Goal: Task Accomplishment & Management: Complete application form

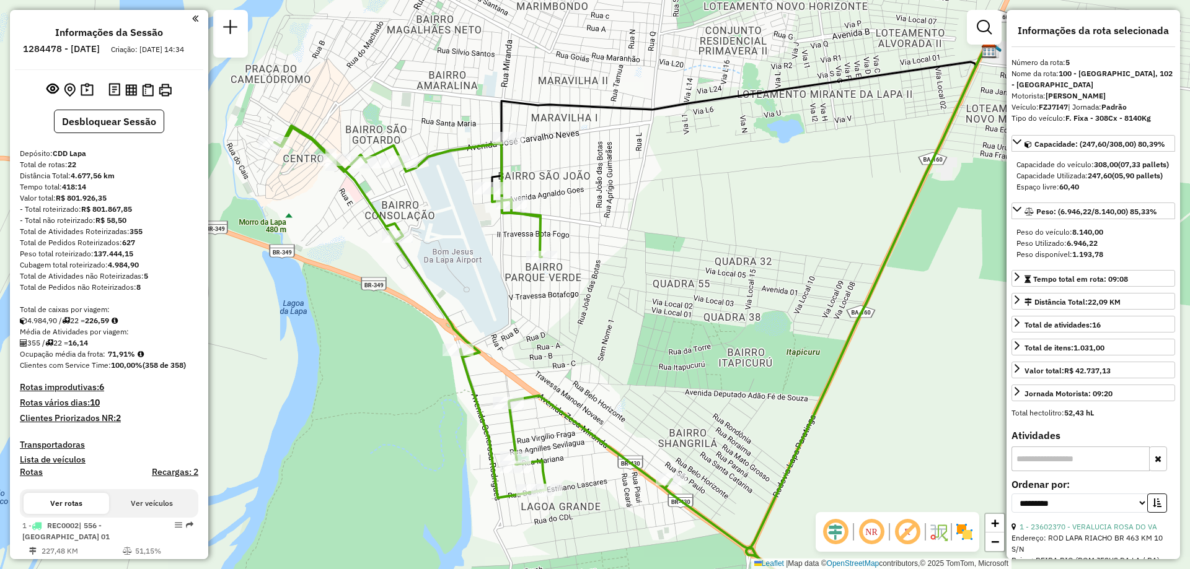
select select "**********"
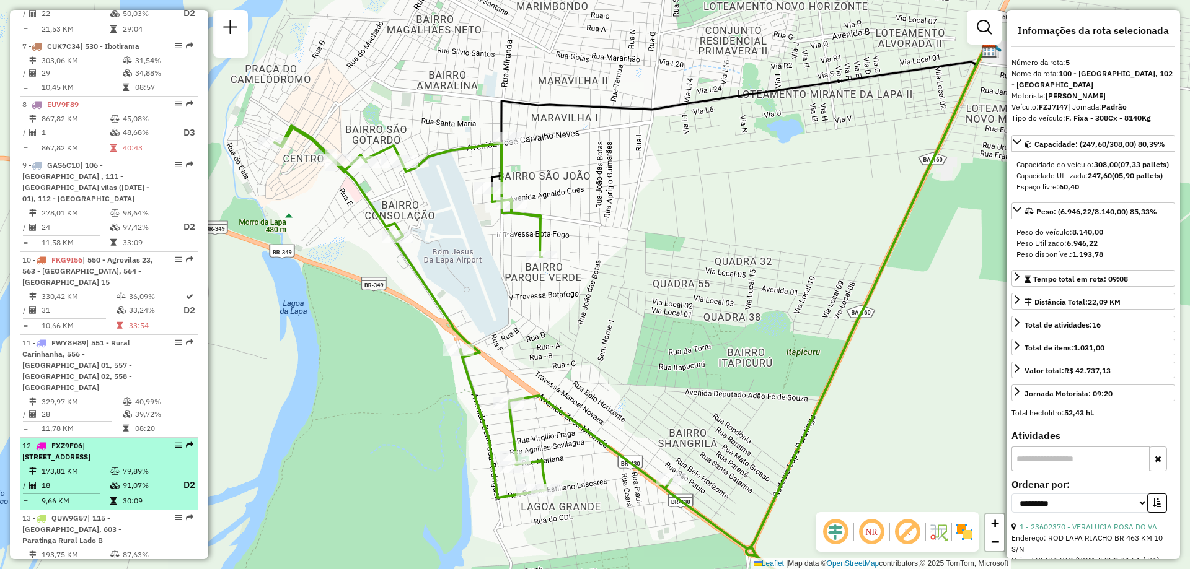
scroll to position [991, 0]
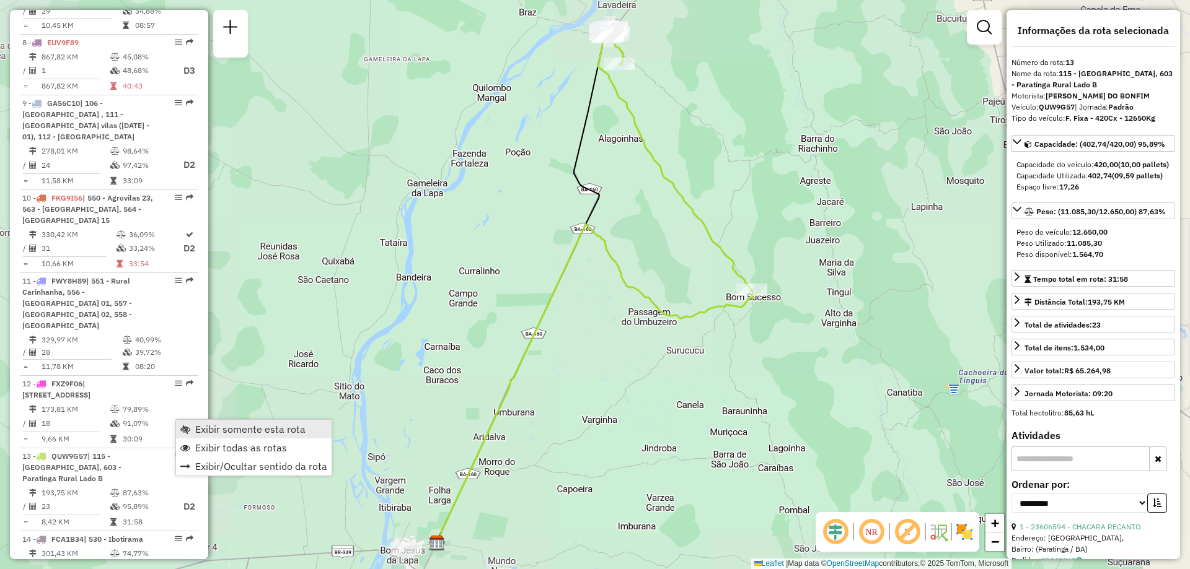
click at [186, 429] on span "Exibir somente esta rota" at bounding box center [185, 429] width 10 height 10
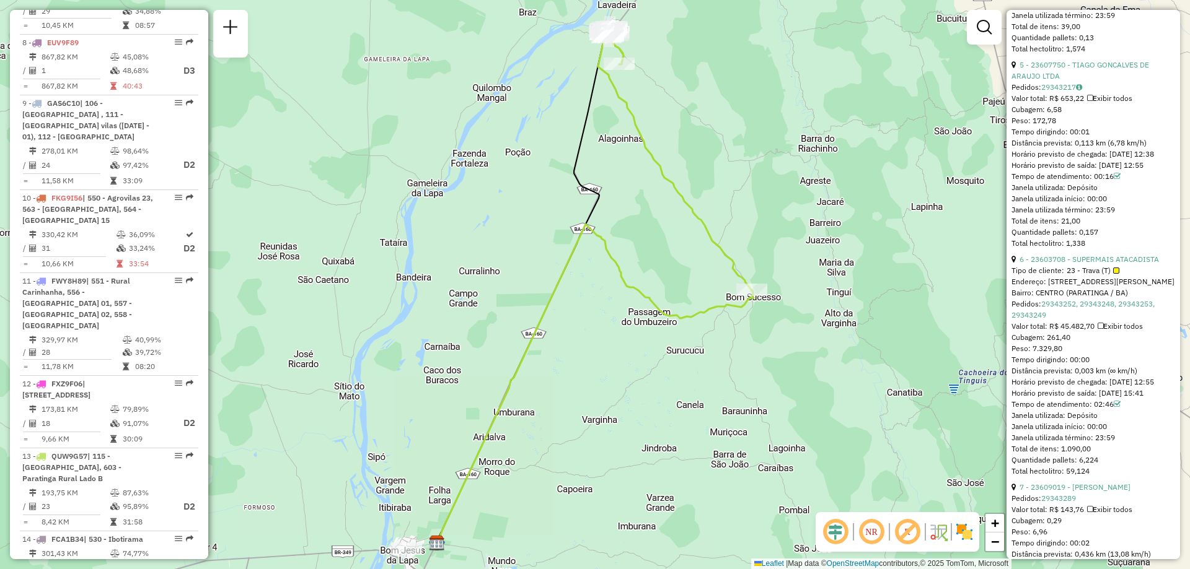
scroll to position [1363, 0]
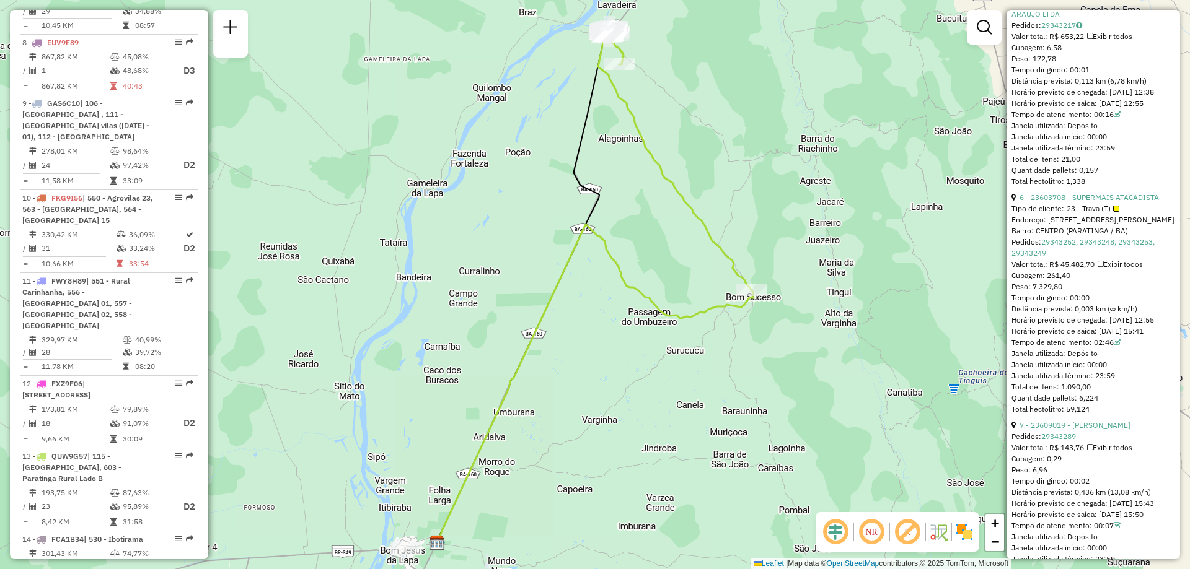
click at [1092, 226] on div "Endereço: [STREET_ADDRESS][PERSON_NAME]" at bounding box center [1093, 219] width 164 height 11
click at [1097, 202] on link "6 - 23603708 - SUPERMAIS ATACADISTA" at bounding box center [1088, 197] width 139 height 9
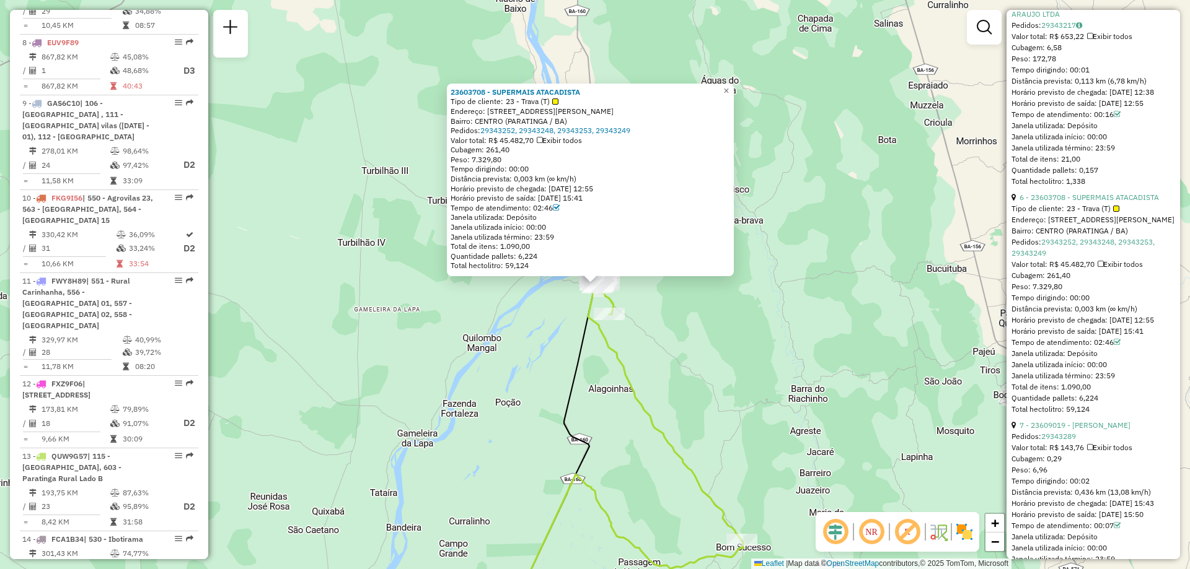
click at [905, 91] on div "23603708 - SUPERMAIS ATACADISTA Tipo de cliente: 23 - Trava (T) Endereço: [STRE…" at bounding box center [595, 284] width 1190 height 569
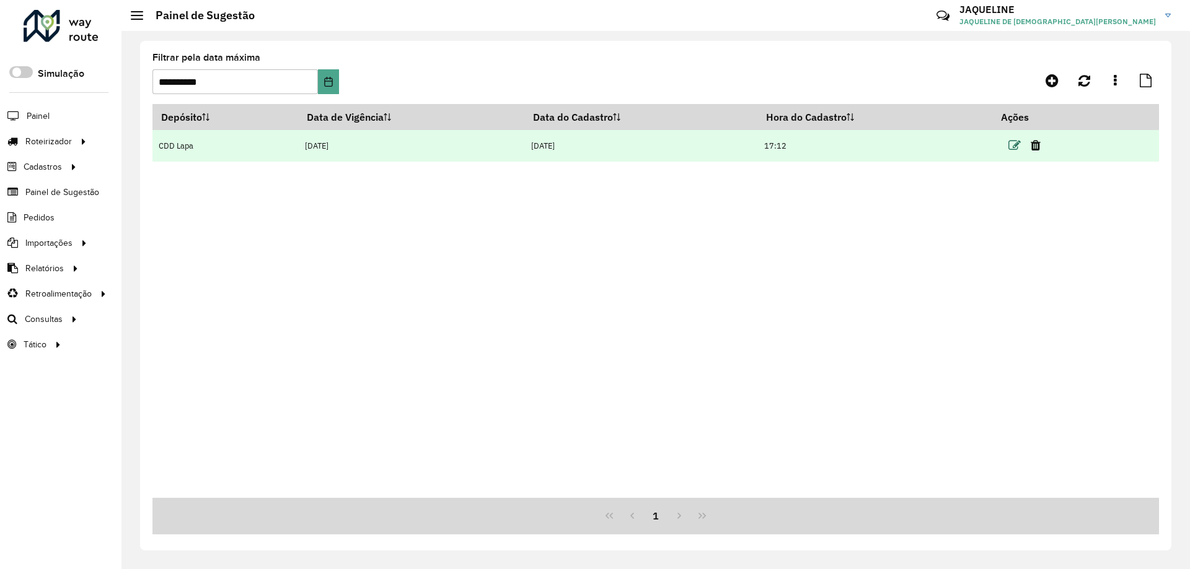
click at [1017, 151] on icon at bounding box center [1014, 145] width 12 height 12
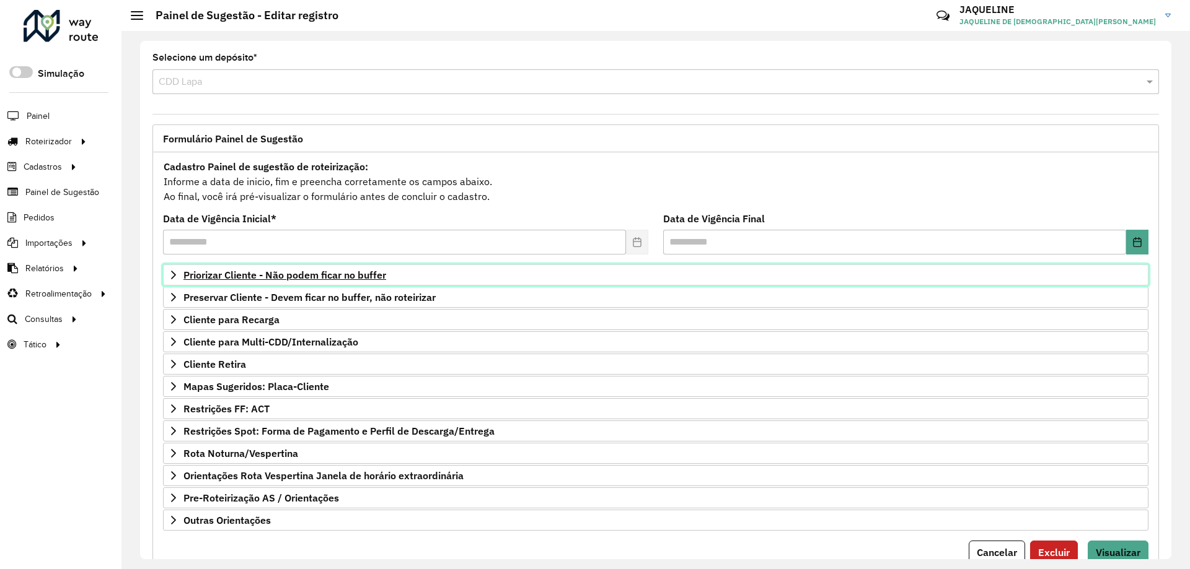
click at [171, 279] on icon at bounding box center [174, 275] width 10 height 10
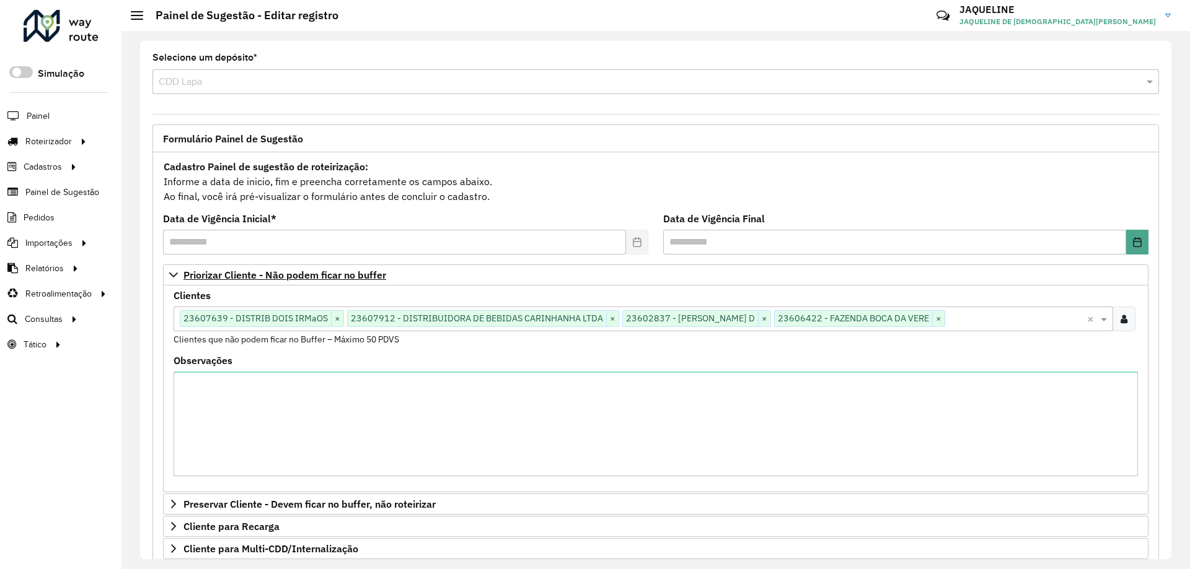
click at [1022, 322] on input "text" at bounding box center [1016, 319] width 142 height 15
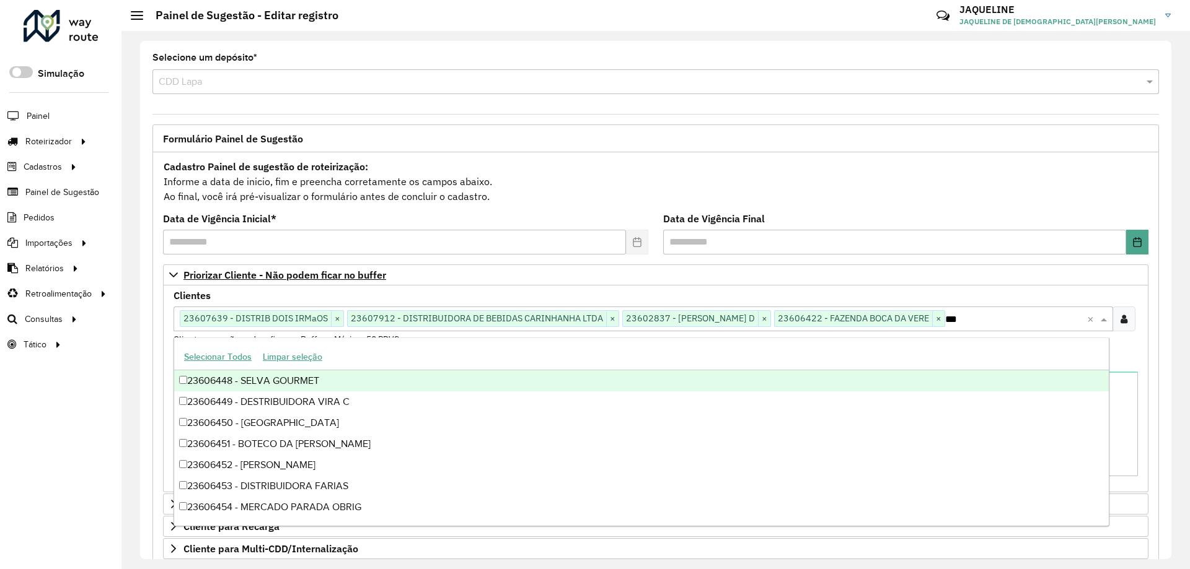
scroll to position [188, 0]
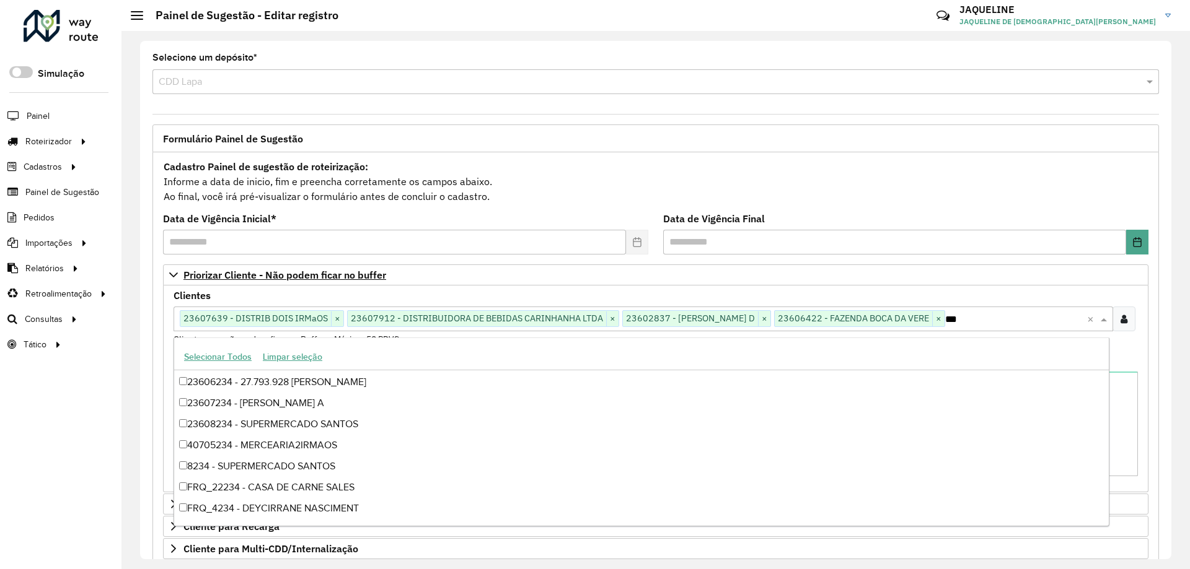
type input "****"
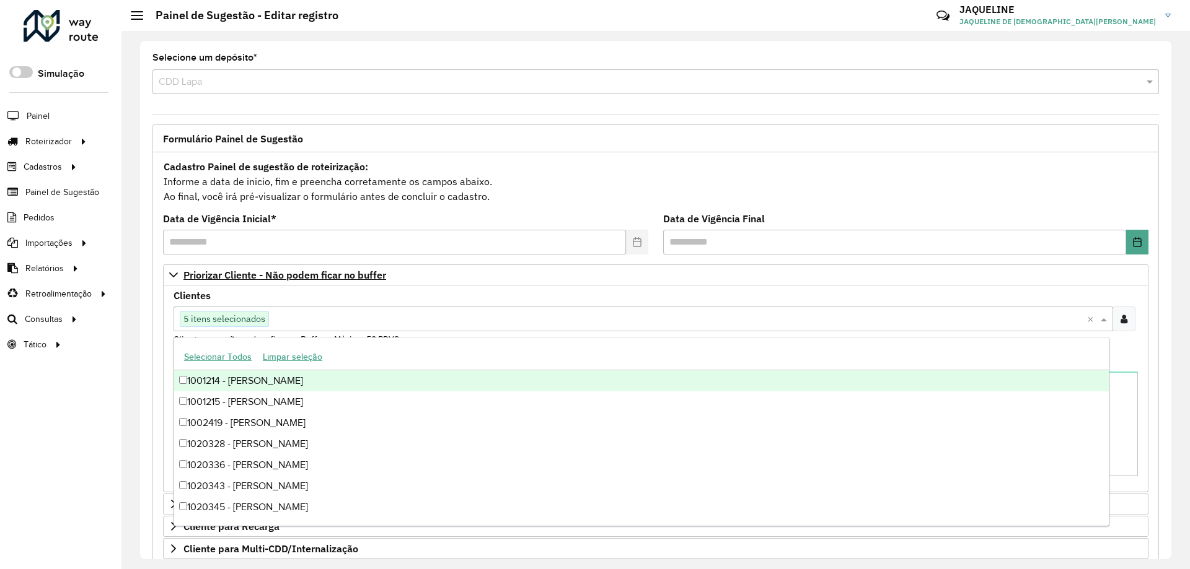
click at [162, 374] on div "**********" at bounding box center [655, 469] width 1006 height 635
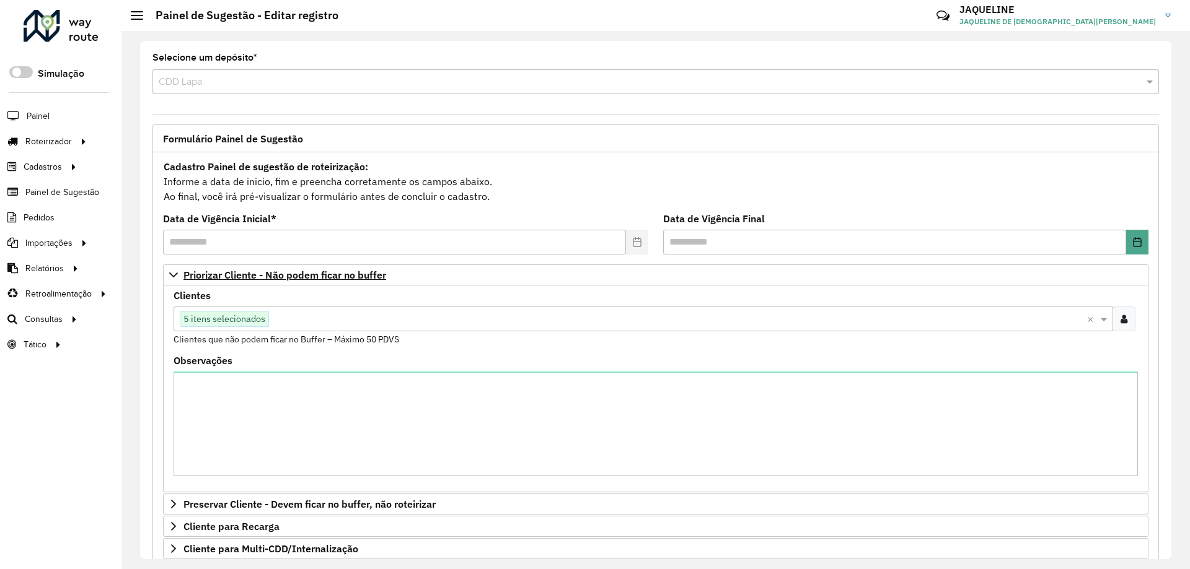
scroll to position [255, 0]
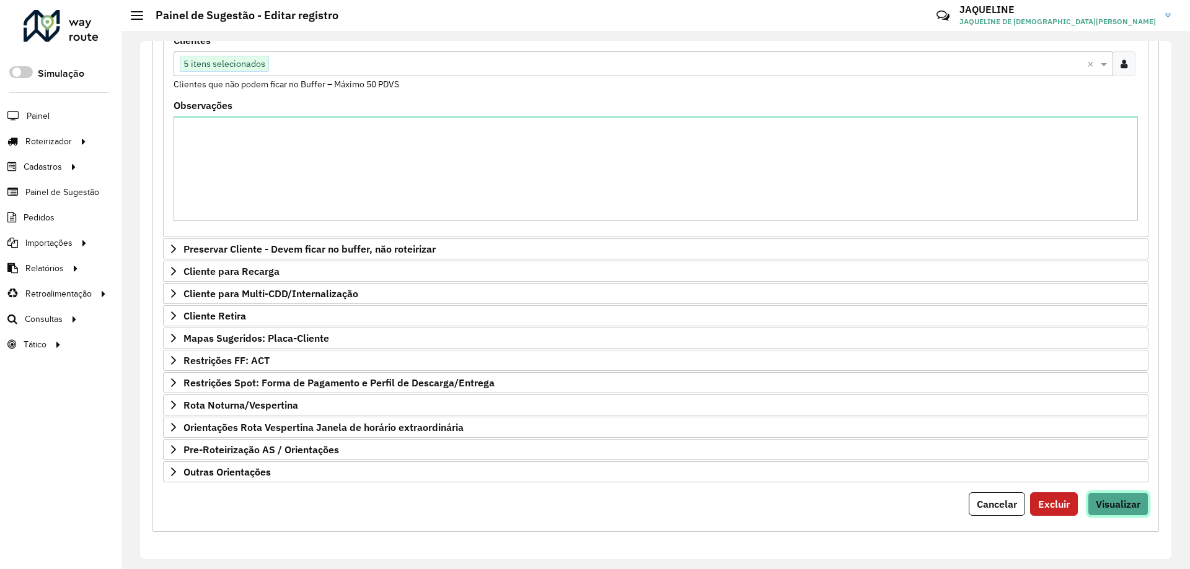
click at [1123, 509] on span "Visualizar" at bounding box center [1117, 504] width 45 height 12
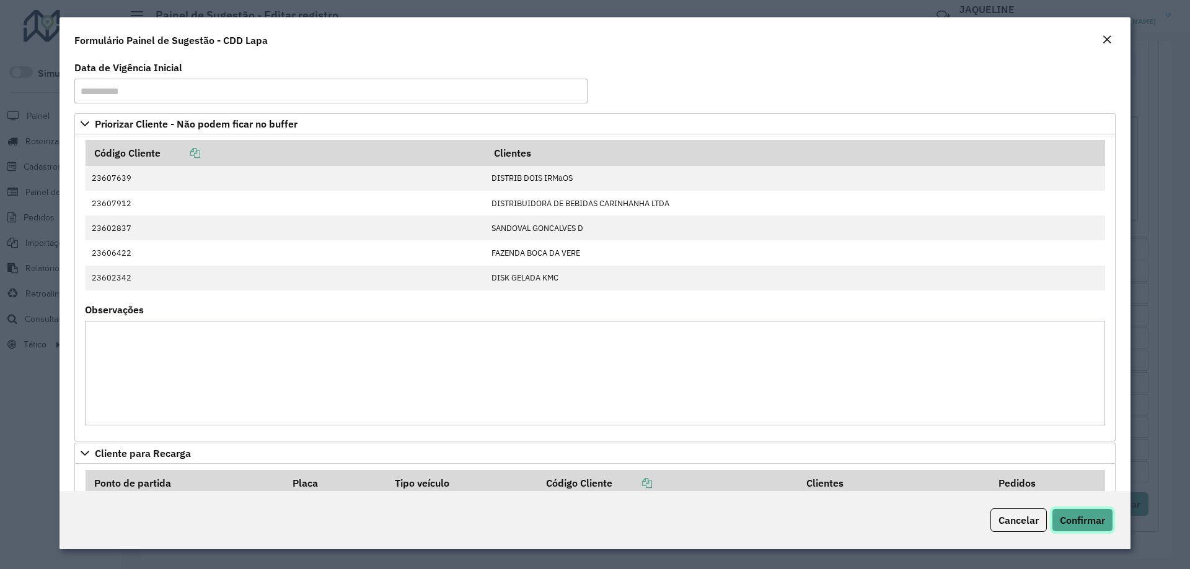
click at [1095, 513] on button "Confirmar" at bounding box center [1081, 521] width 61 height 24
